Goal: Task Accomplishment & Management: Complete application form

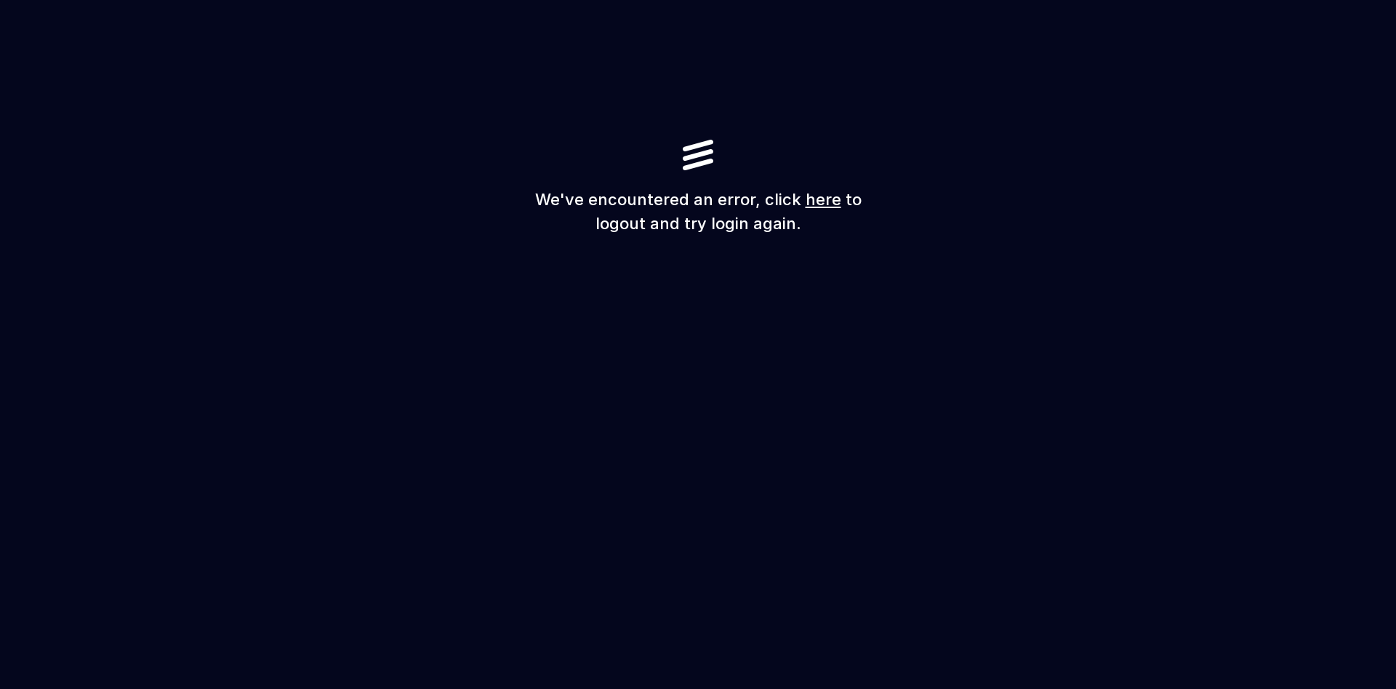
click at [582, 192] on h1 "We've encountered an error, click here to logout and try login again." at bounding box center [697, 212] width 349 height 48
drag, startPoint x: 789, startPoint y: 232, endPoint x: 571, endPoint y: 192, distance: 221.0
click at [527, 206] on div "We've encountered an error, click here to logout and try login again." at bounding box center [698, 344] width 1396 height 689
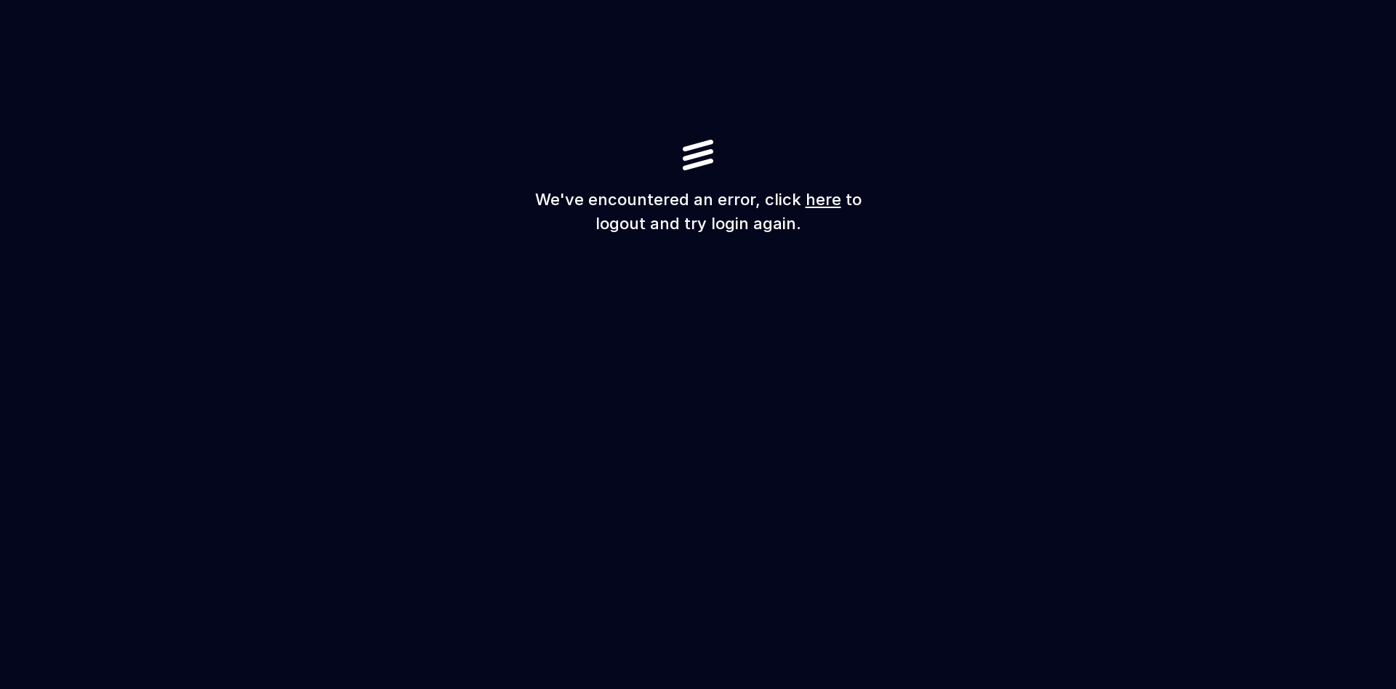
click at [577, 191] on h1 "We've encountered an error, click here to logout and try login again." at bounding box center [697, 212] width 349 height 48
